Goal: Transaction & Acquisition: Book appointment/travel/reservation

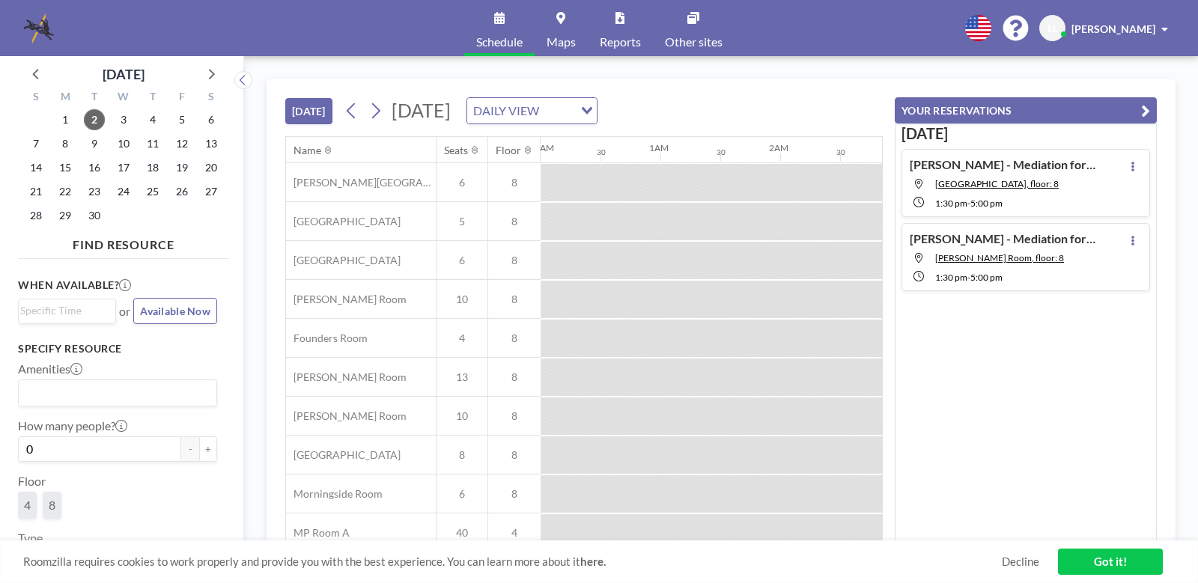
scroll to position [0, 839]
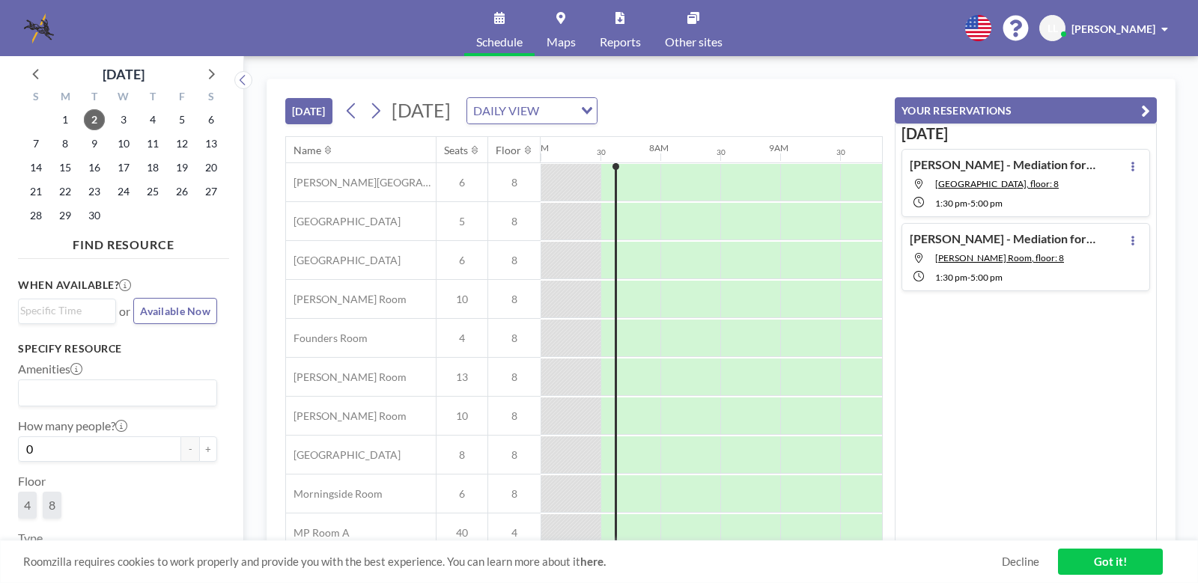
click at [1145, 108] on icon "button" at bounding box center [1145, 111] width 9 height 18
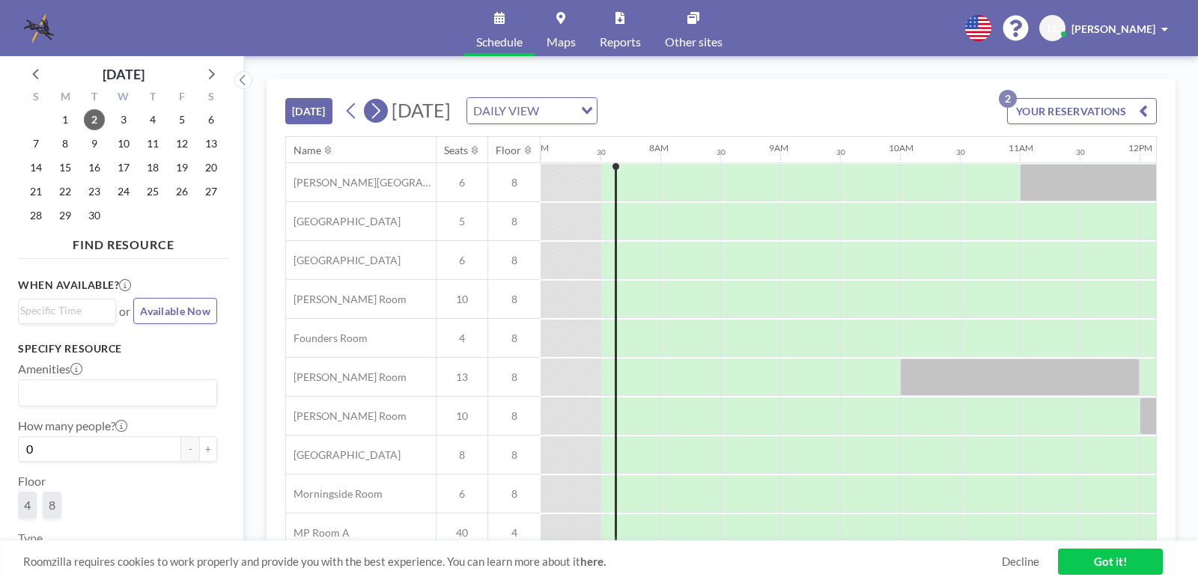
click at [380, 112] on icon at bounding box center [375, 111] width 14 height 22
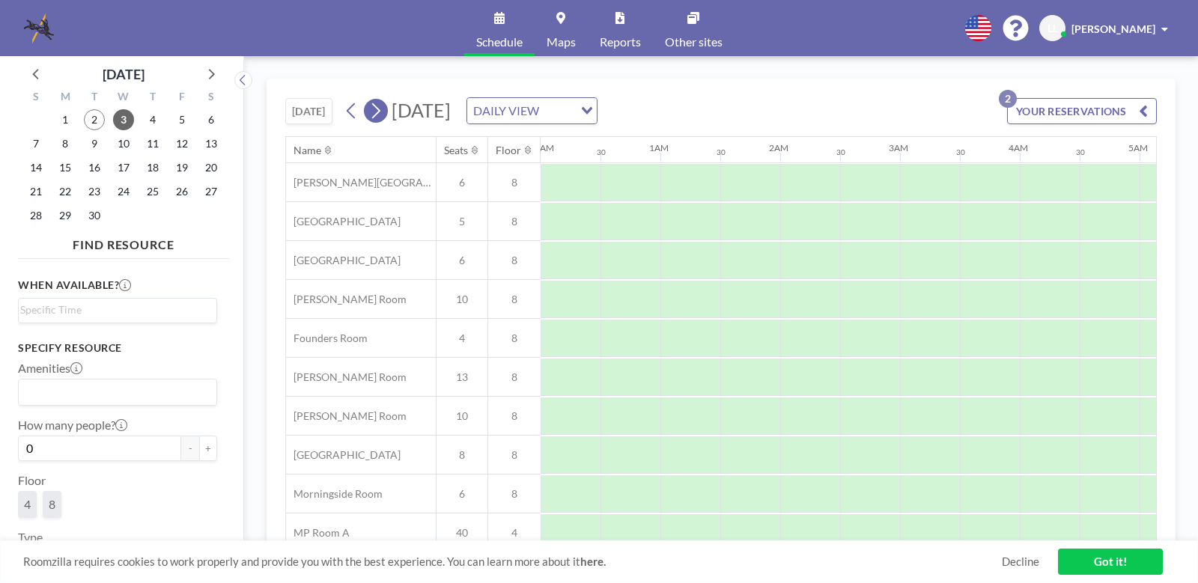
scroll to position [0, 959]
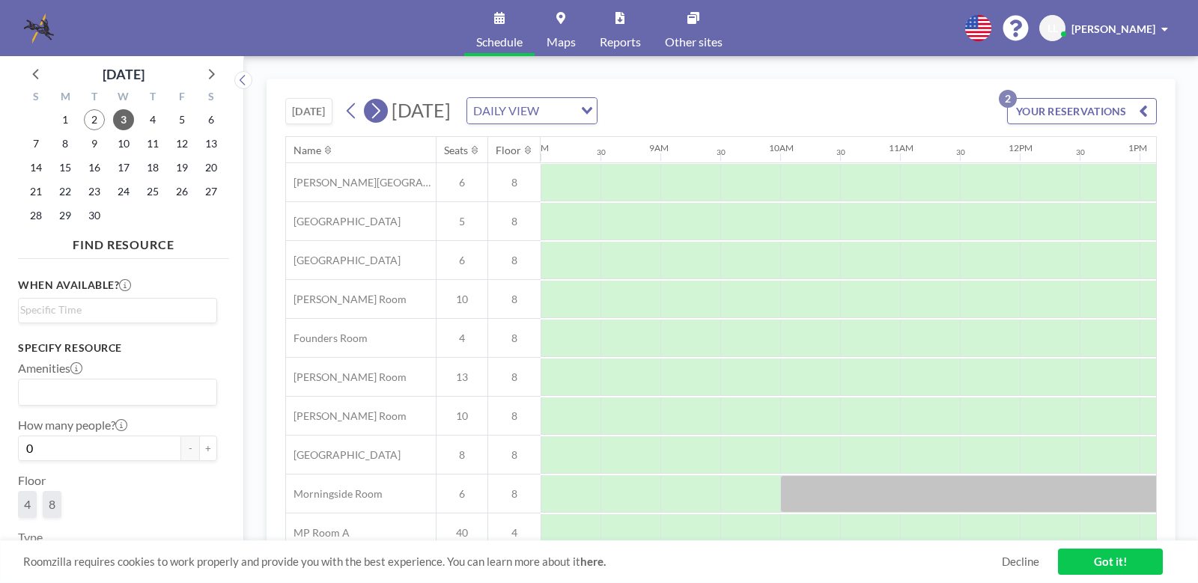
click at [380, 111] on icon at bounding box center [375, 111] width 14 height 22
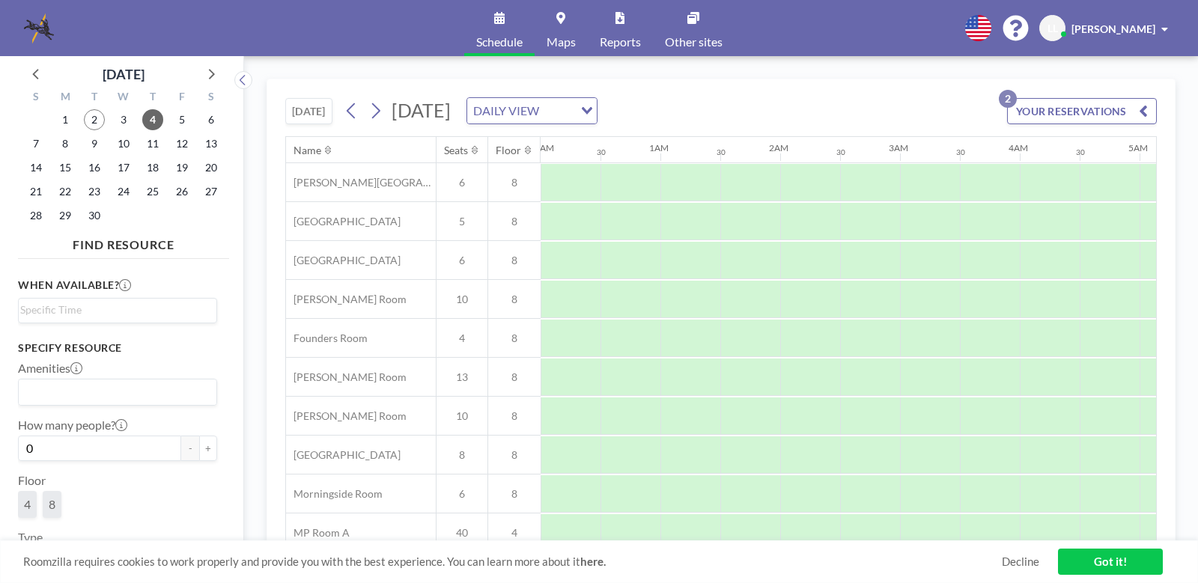
scroll to position [0, 899]
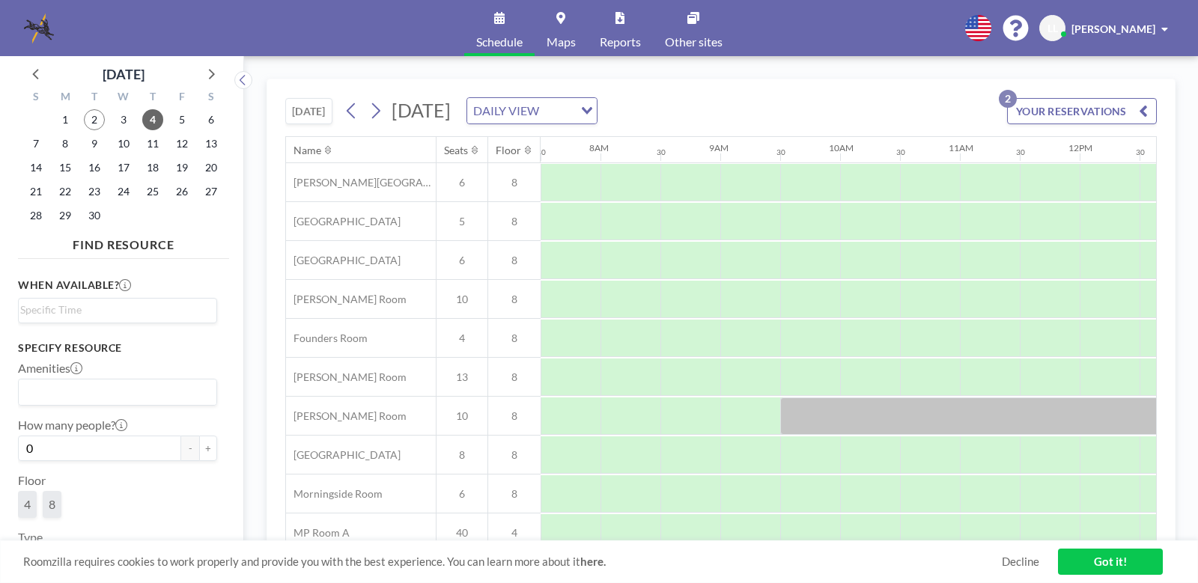
click at [556, 27] on link "Maps" at bounding box center [561, 28] width 53 height 56
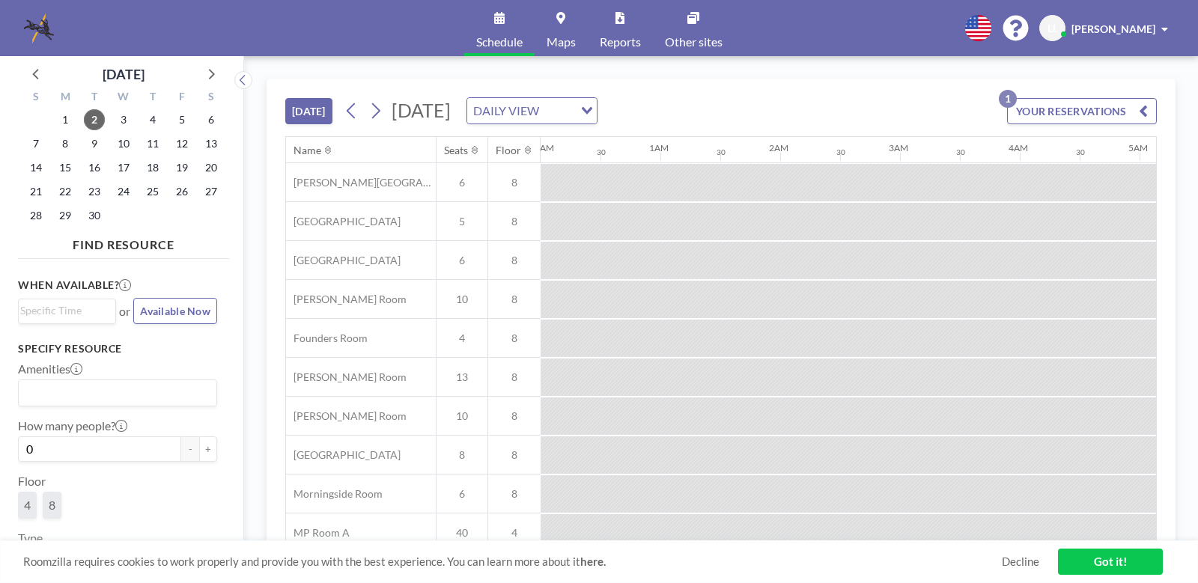
scroll to position [0, 839]
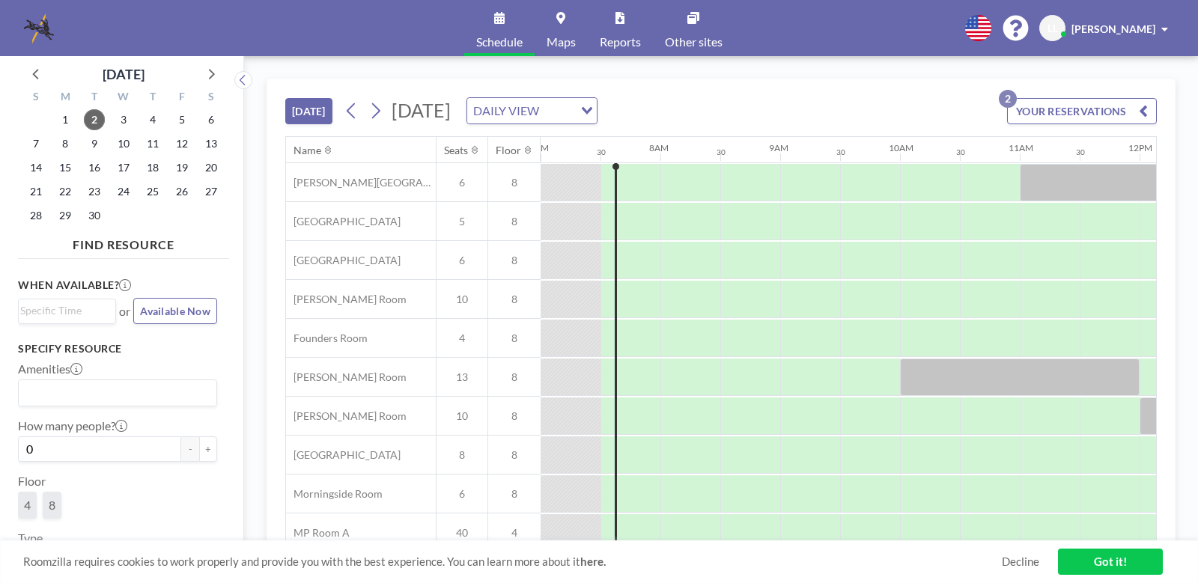
click at [559, 22] on icon at bounding box center [560, 18] width 9 height 12
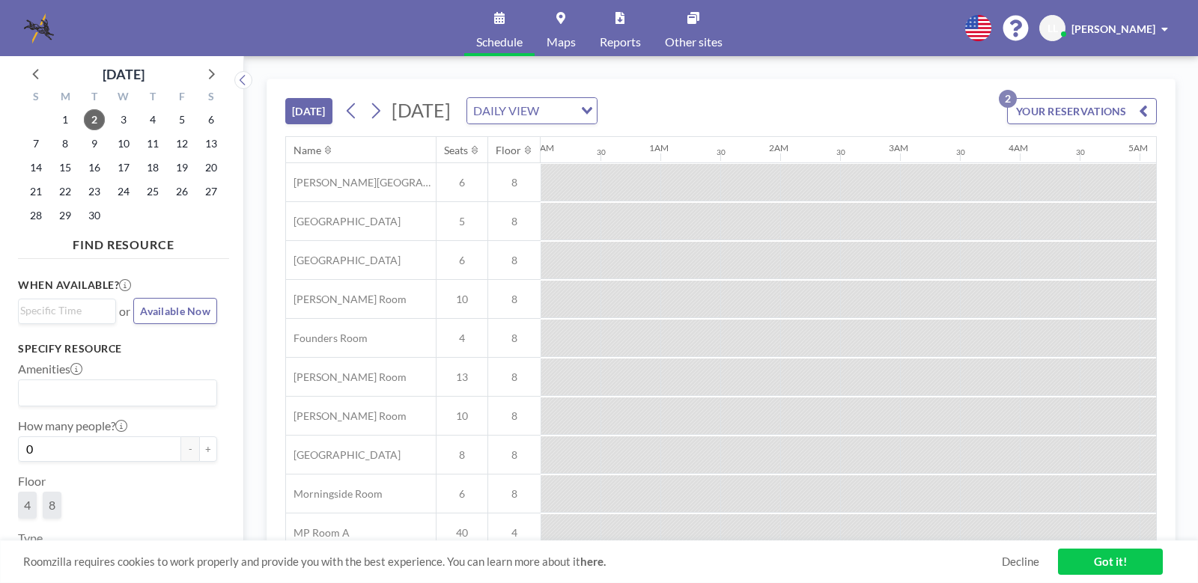
scroll to position [0, 839]
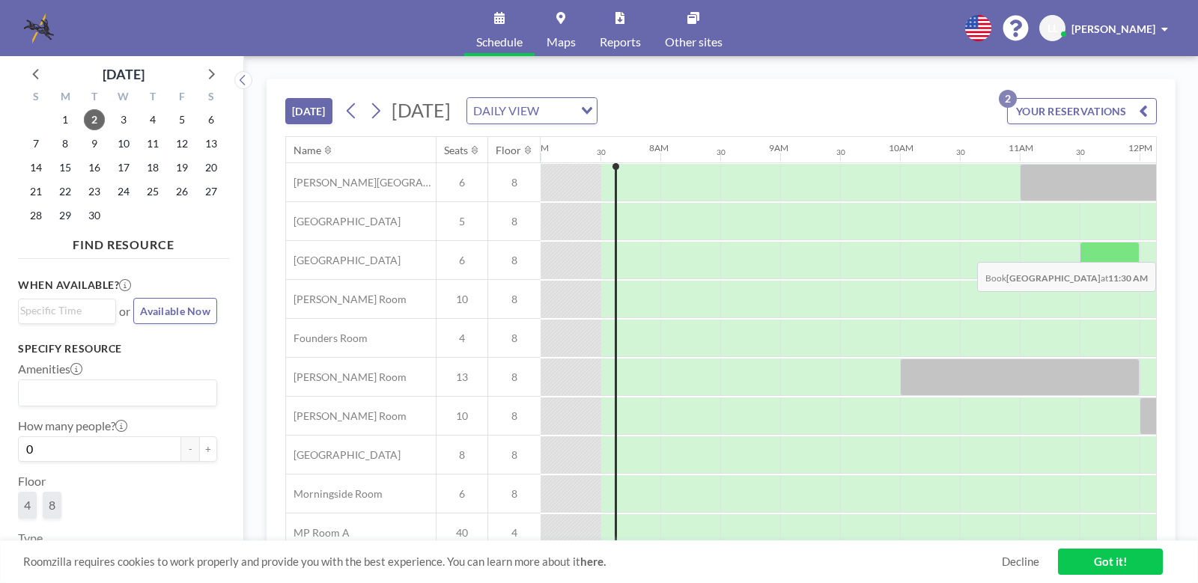
click at [1101, 251] on div at bounding box center [1110, 260] width 60 height 37
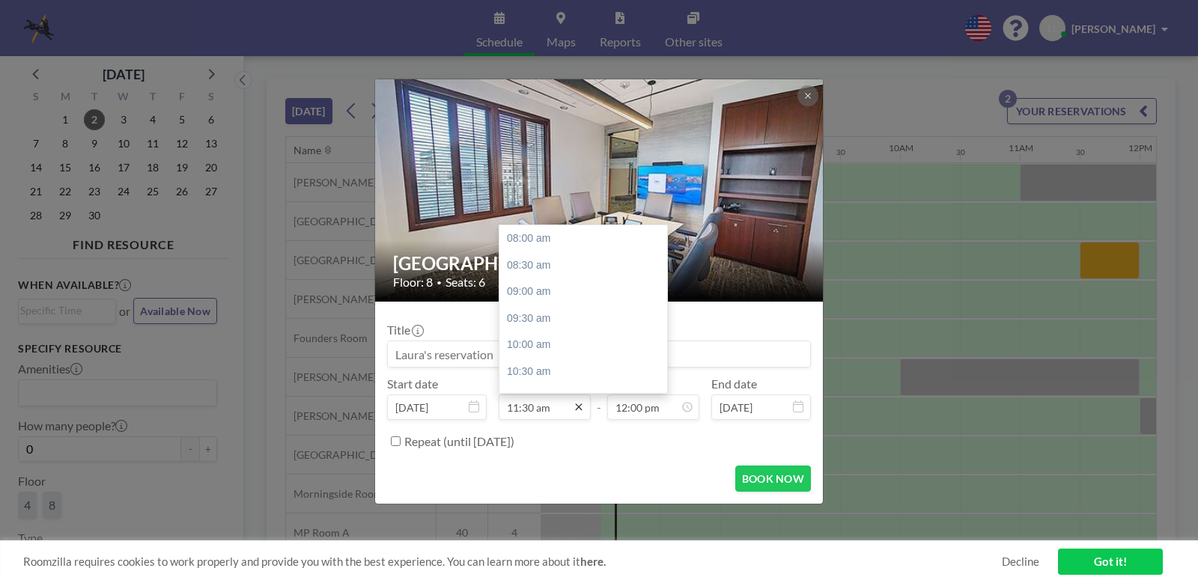
scroll to position [186, 0]
click at [543, 405] on input "11:30 am" at bounding box center [545, 407] width 92 height 25
click at [533, 362] on div "11:00 am" at bounding box center [587, 362] width 175 height 27
type input "11:00 am"
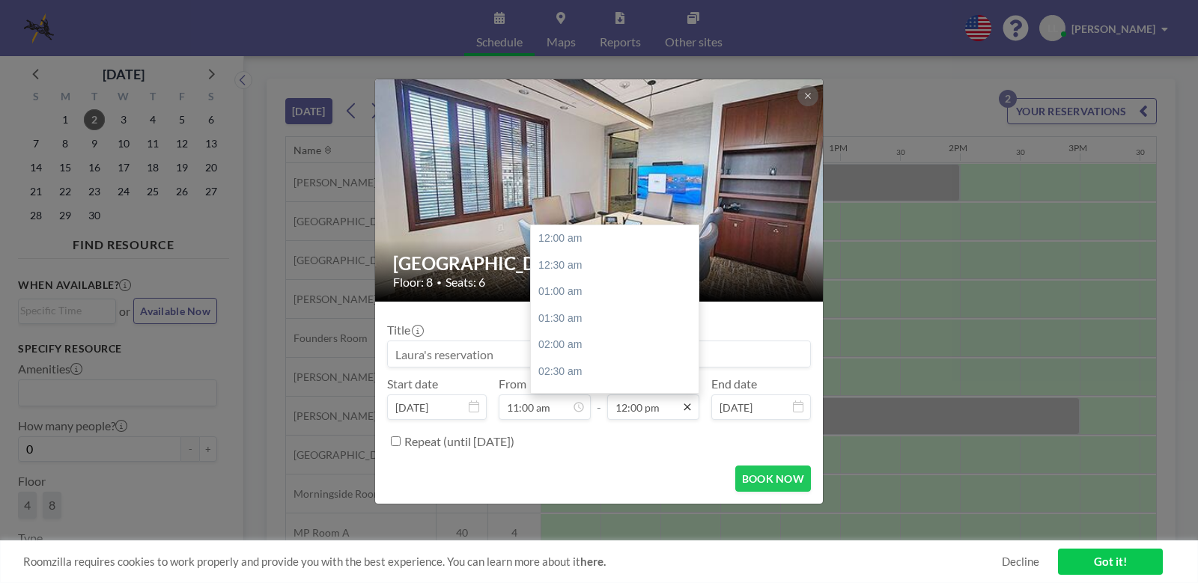
scroll to position [640, 0]
click at [572, 339] on div "02:00 pm" at bounding box center [618, 346] width 175 height 27
type input "02:00 pm"
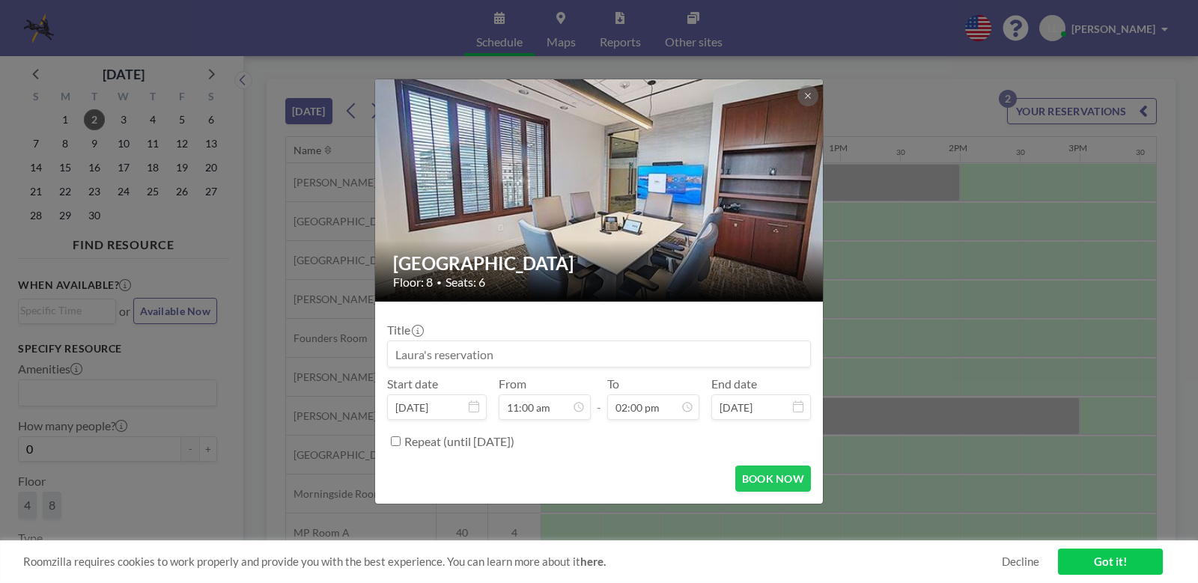
click at [521, 358] on input at bounding box center [599, 354] width 422 height 25
drag, startPoint x: 495, startPoint y: 357, endPoint x: 353, endPoint y: 351, distance: 142.4
click at [348, 354] on div "Buckhead Room Floor: 8 • Seats: 6 Title Start date [DATE] From 11:00 am - To 02…" at bounding box center [599, 291] width 1198 height 583
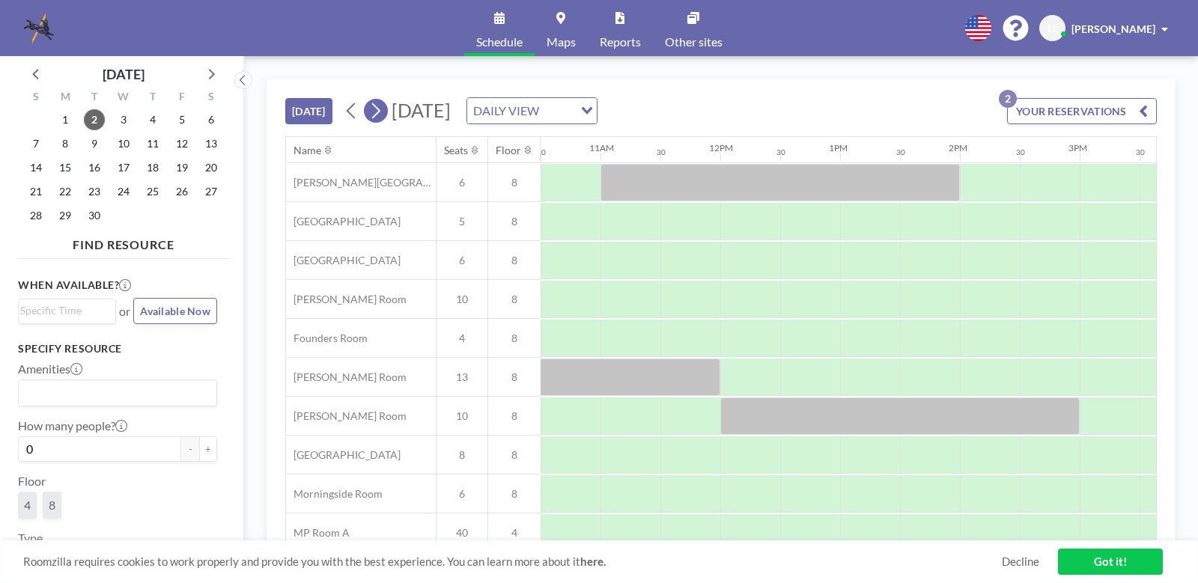
click at [381, 111] on icon at bounding box center [375, 111] width 14 height 22
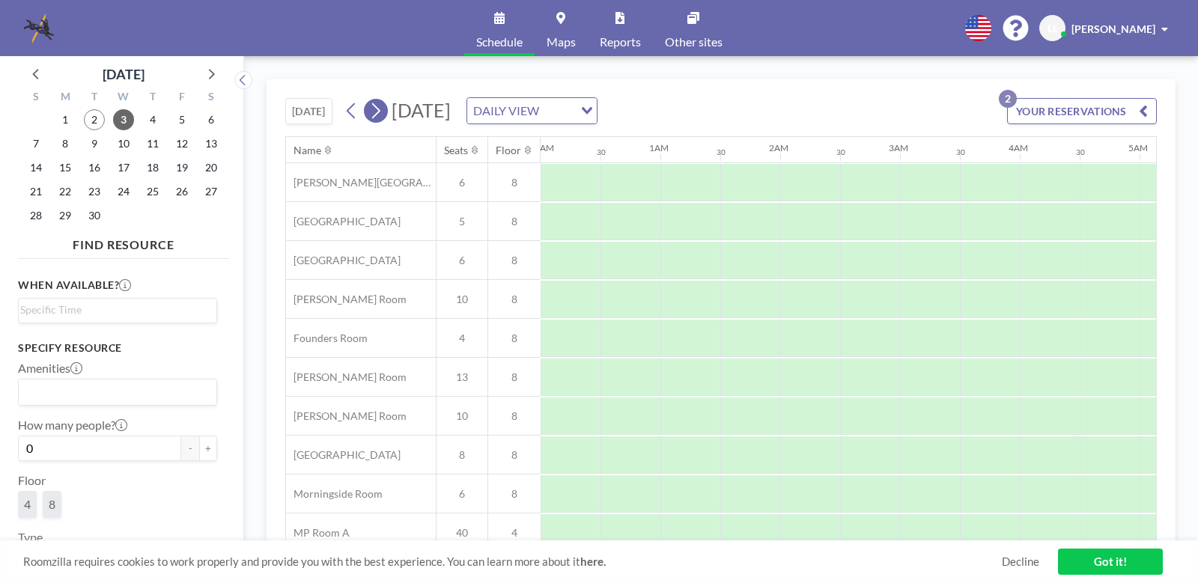
scroll to position [0, 959]
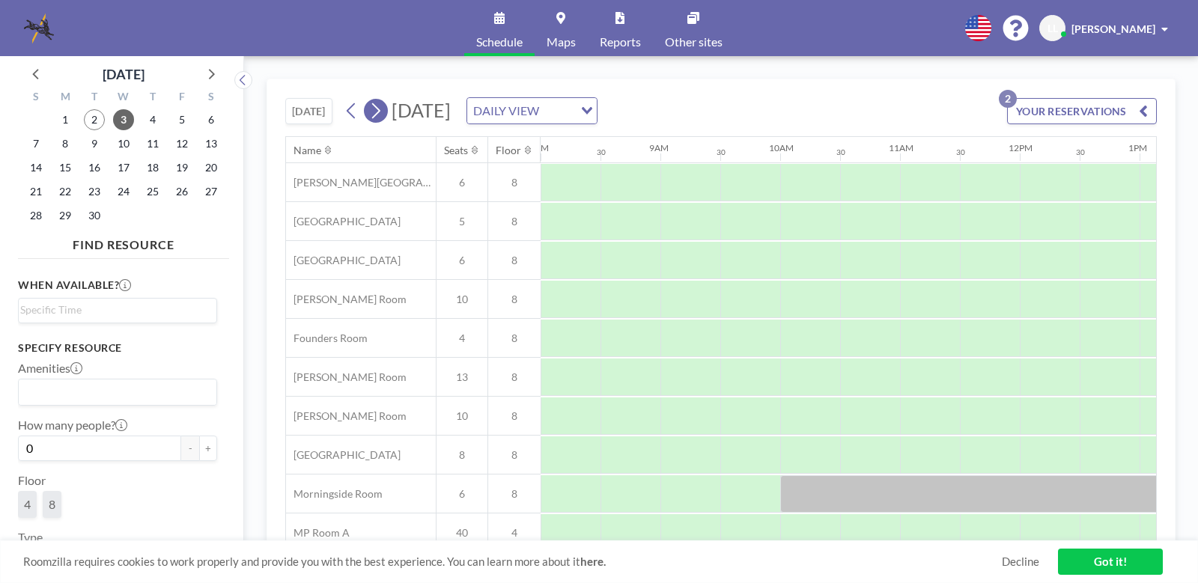
click at [381, 111] on icon at bounding box center [375, 111] width 14 height 22
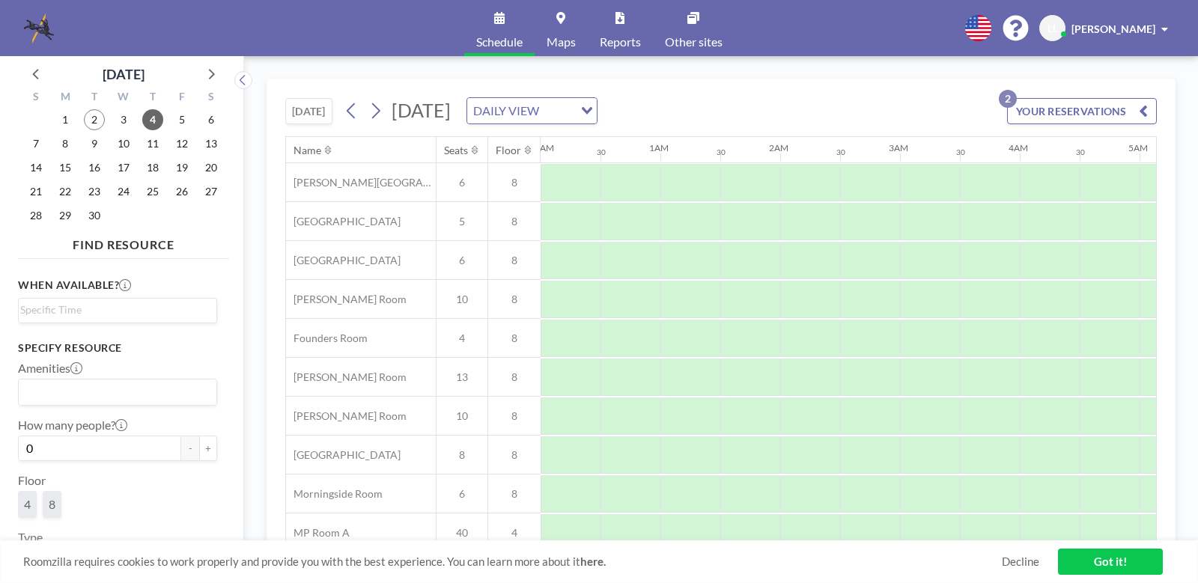
scroll to position [0, 899]
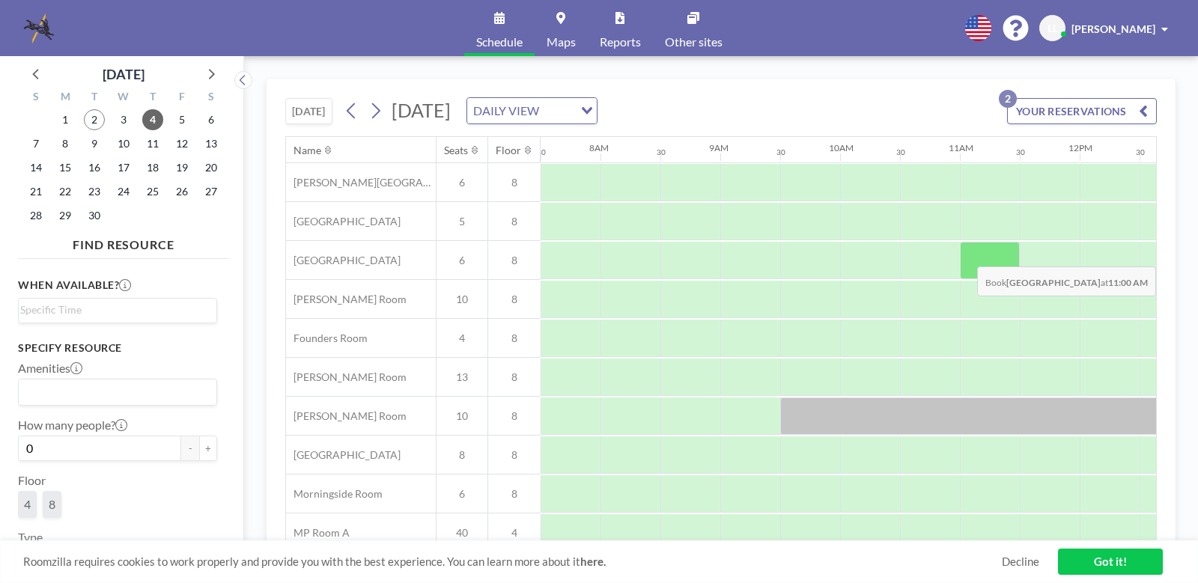
click at [966, 255] on div at bounding box center [990, 260] width 60 height 37
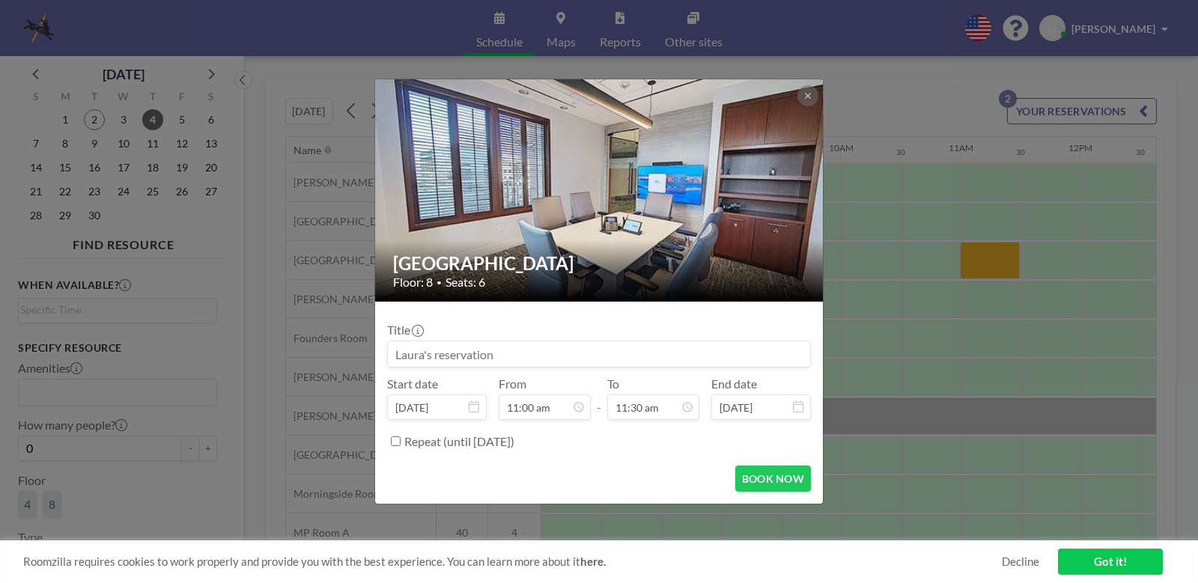
scroll to position [586, 0]
click at [470, 355] on input at bounding box center [599, 354] width 422 height 25
click at [399, 354] on input at bounding box center [599, 354] width 422 height 25
paste input "[PERSON_NAME], [PERSON_NAME]"
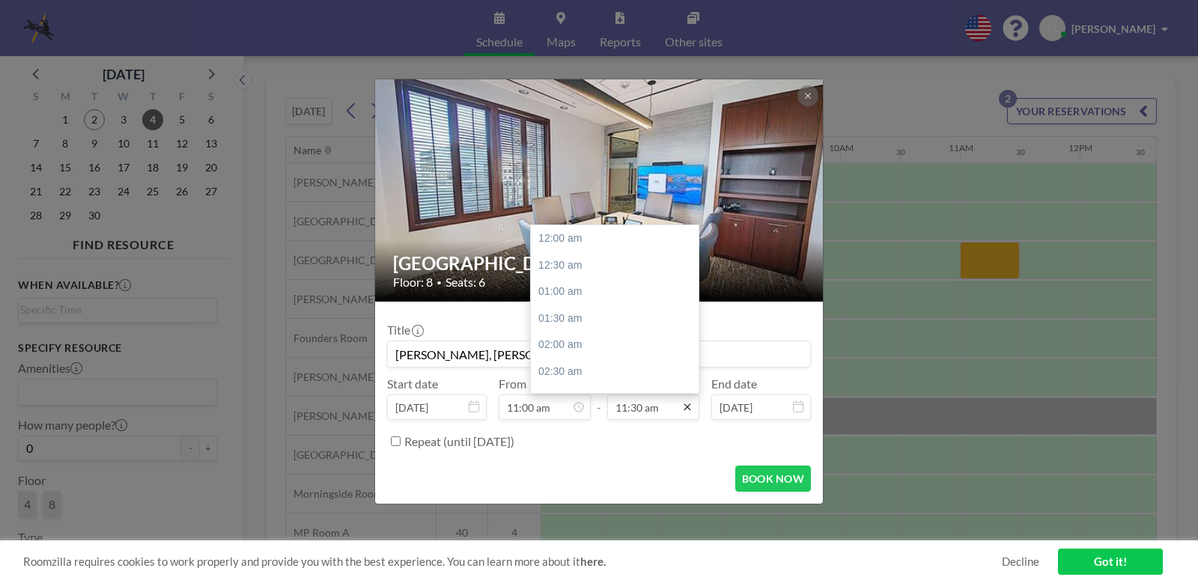
scroll to position [613, 0]
type input "[PERSON_NAME], [PERSON_NAME] - Meeting with Client"
click at [644, 408] on input "11:30 am" at bounding box center [653, 407] width 92 height 25
click at [594, 365] on div "02:00 pm" at bounding box center [618, 372] width 175 height 27
type input "02:00 pm"
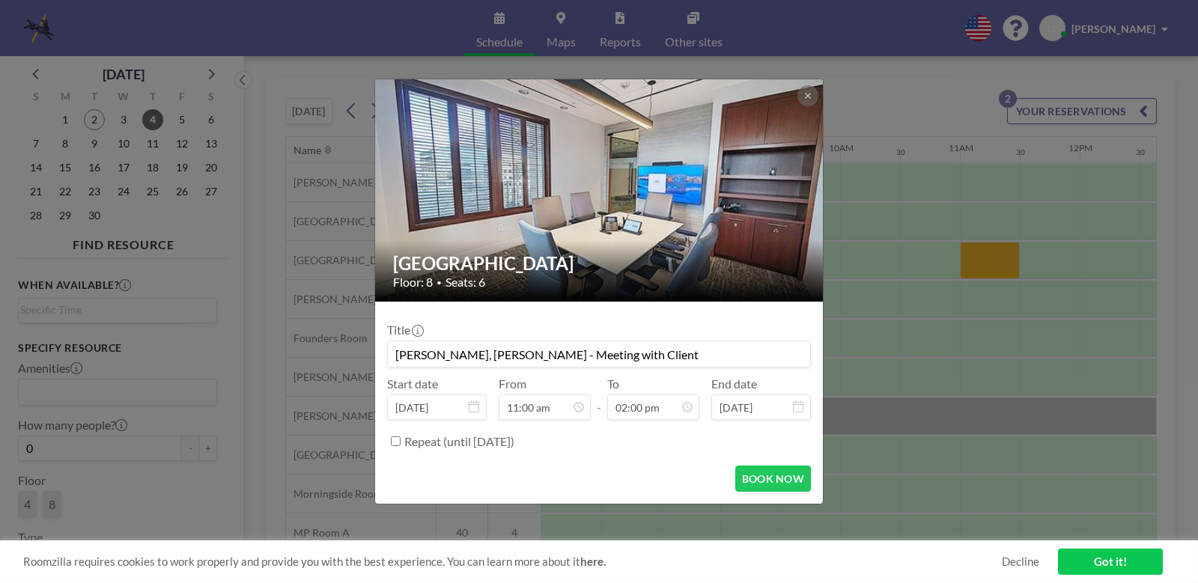
scroll to position [586, 0]
click at [759, 474] on button "BOOK NOW" at bounding box center [773, 479] width 76 height 26
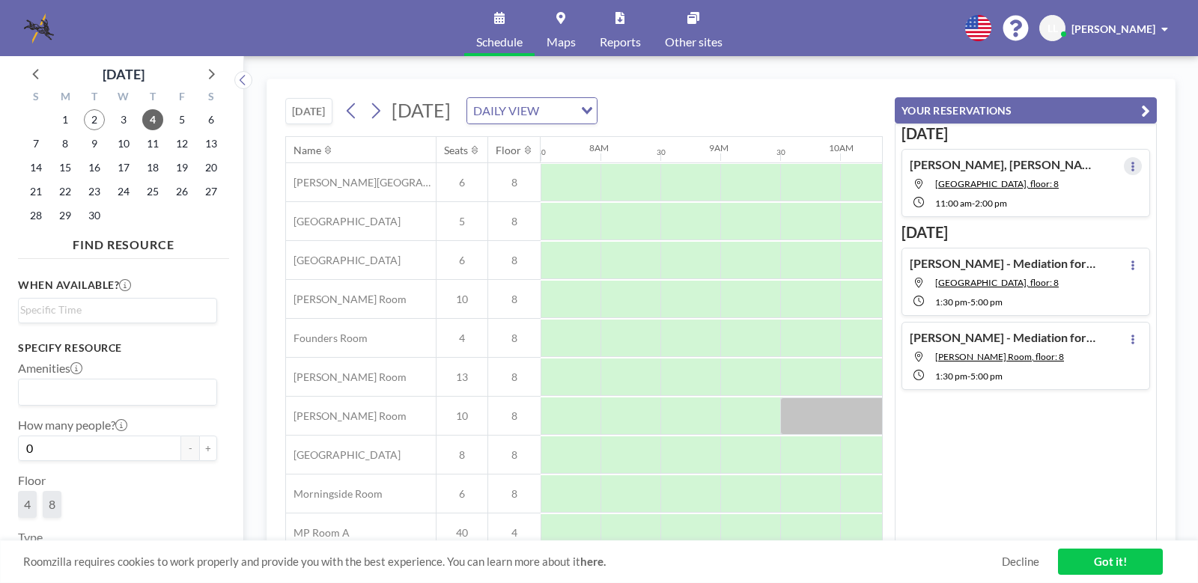
click at [1132, 166] on icon at bounding box center [1133, 167] width 3 height 10
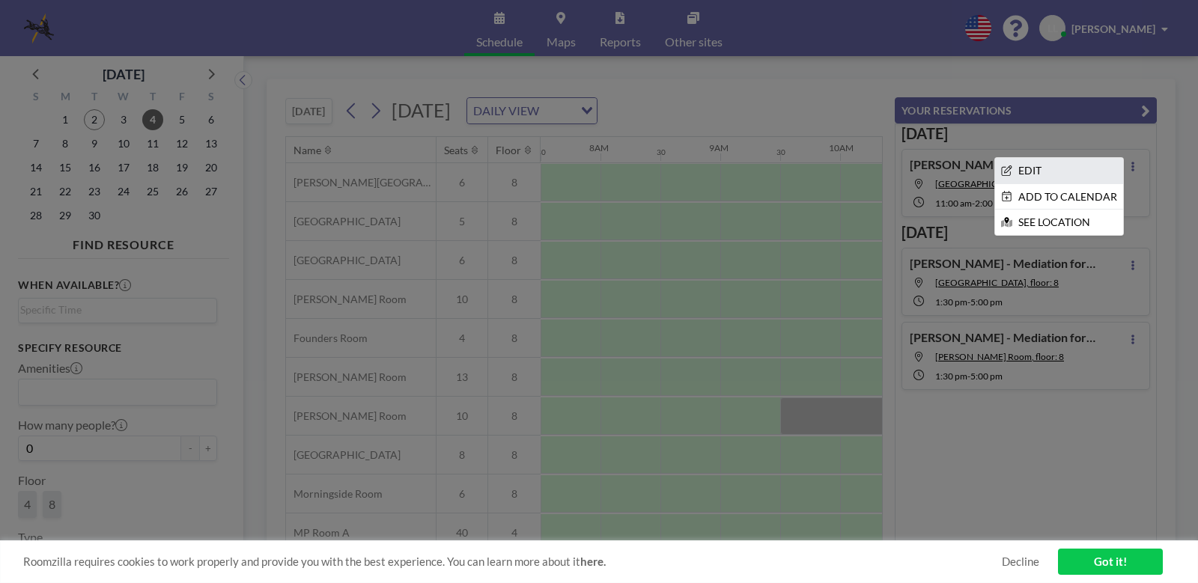
click at [1067, 168] on li "EDIT" at bounding box center [1059, 170] width 128 height 25
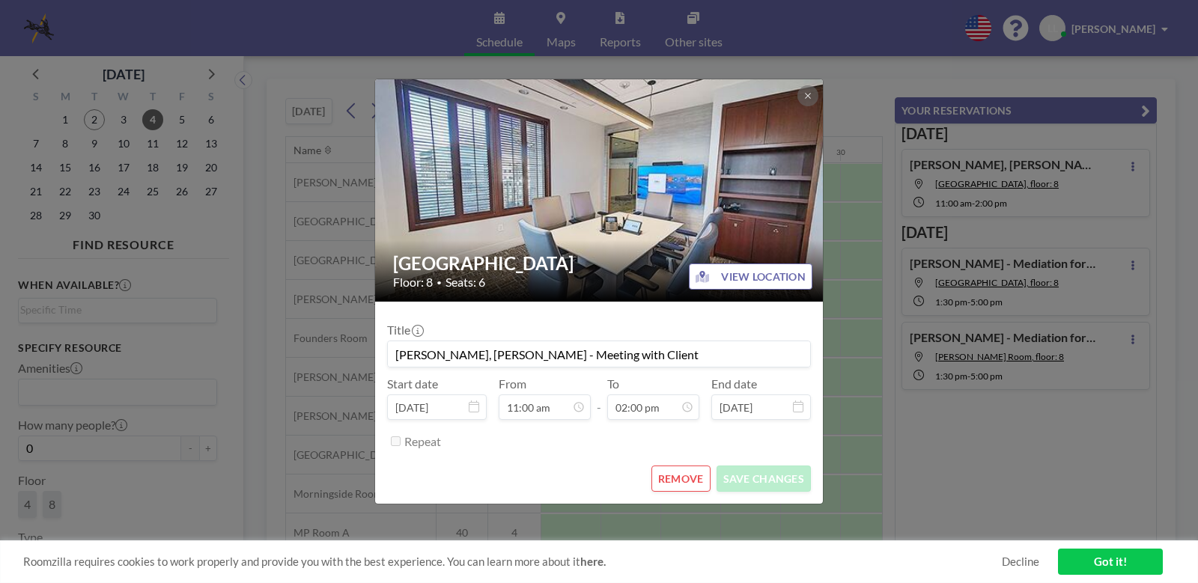
scroll to position [0, 1258]
click at [668, 360] on input "[PERSON_NAME], [PERSON_NAME] - Meeting with Client" at bounding box center [599, 354] width 422 height 25
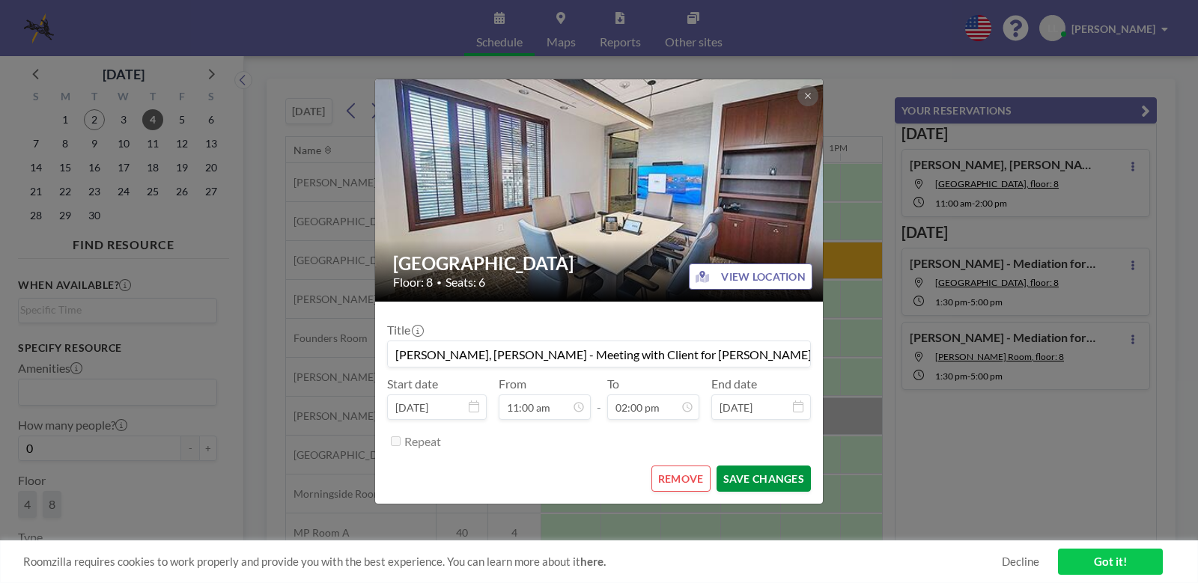
type input "[PERSON_NAME], [PERSON_NAME] - Meeting with Client for [PERSON_NAME]/[PERSON_NA…"
click at [774, 483] on button "SAVE CHANGES" at bounding box center [764, 479] width 94 height 26
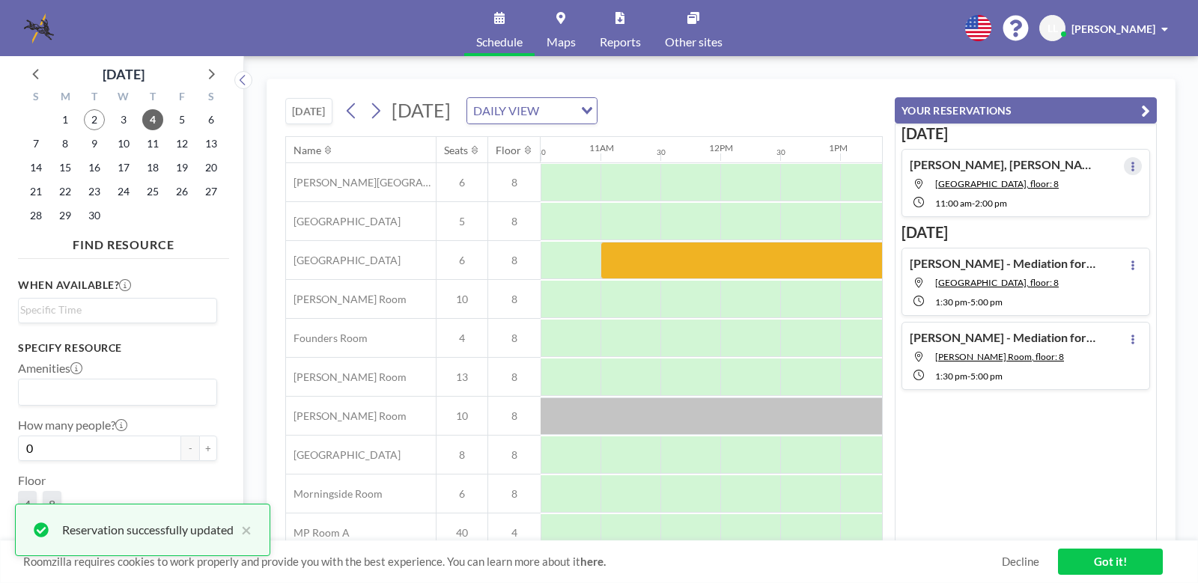
click at [1130, 164] on icon at bounding box center [1133, 167] width 6 height 10
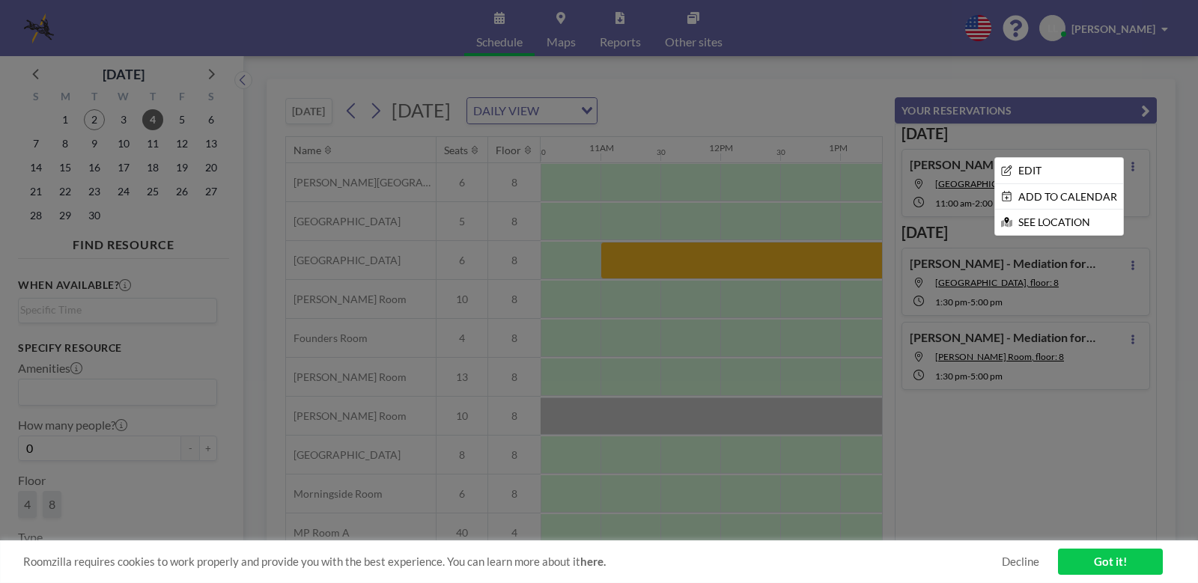
click at [1124, 164] on div at bounding box center [599, 291] width 1198 height 583
